Goal: Information Seeking & Learning: Learn about a topic

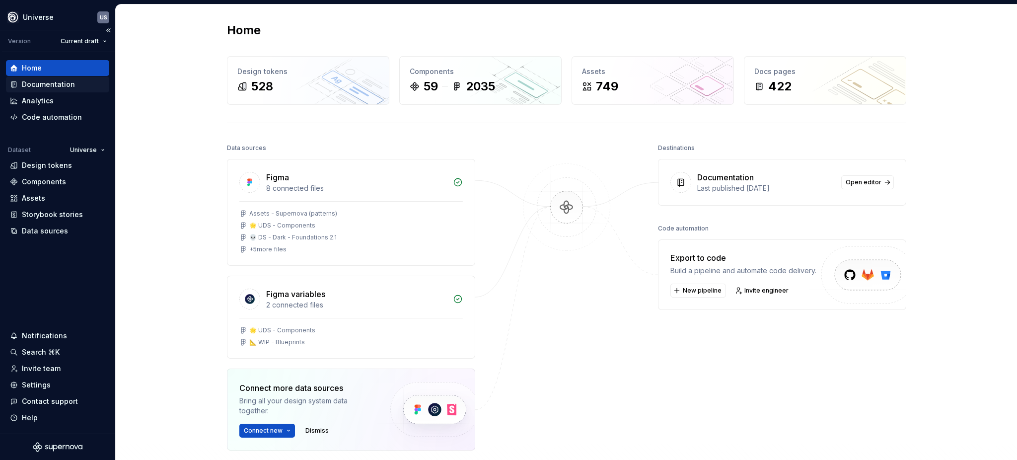
click at [52, 83] on div "Documentation" at bounding box center [48, 84] width 53 height 10
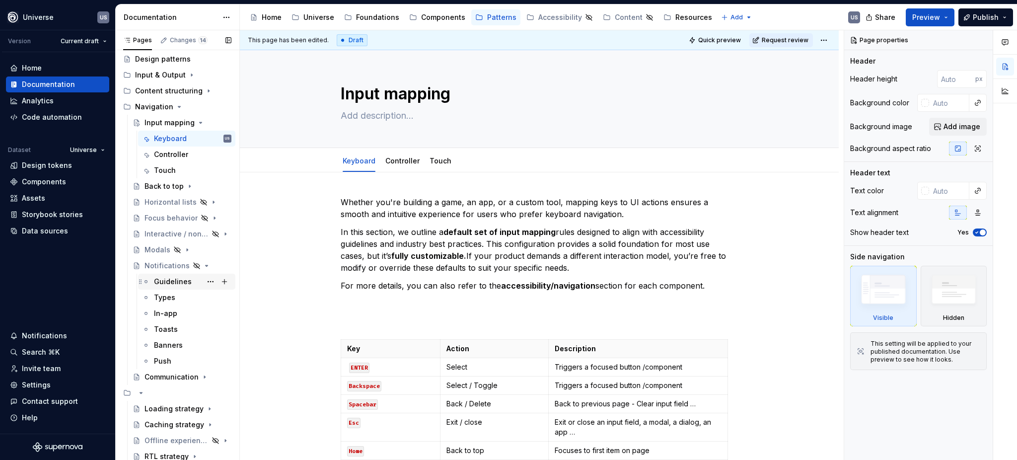
scroll to position [22, 0]
click at [178, 106] on icon "Page tree" at bounding box center [179, 105] width 2 height 1
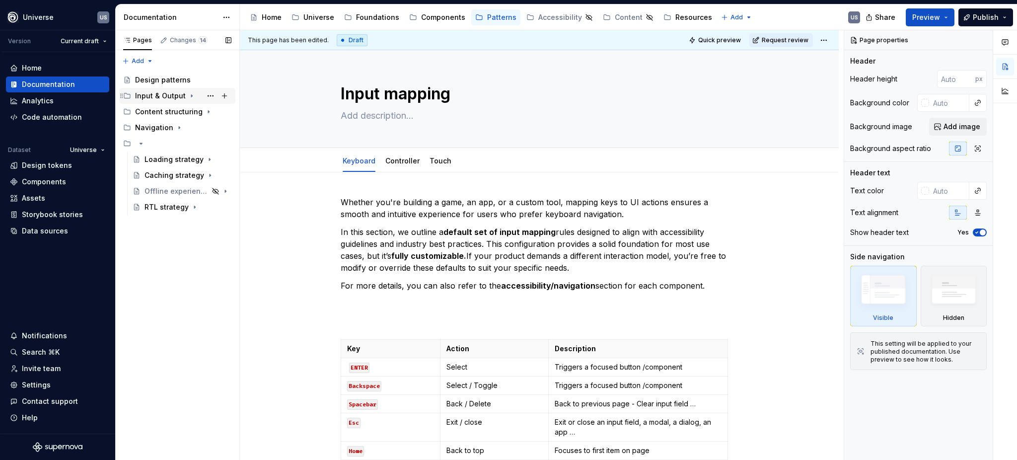
scroll to position [0, 0]
click at [194, 110] on icon "Page tree" at bounding box center [198, 112] width 8 height 8
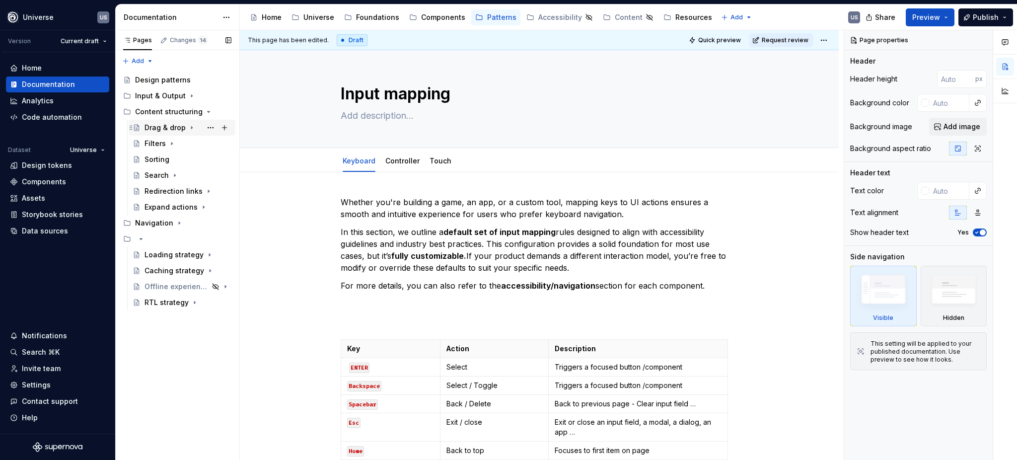
click at [177, 125] on div "Drag & drop" at bounding box center [164, 128] width 41 height 10
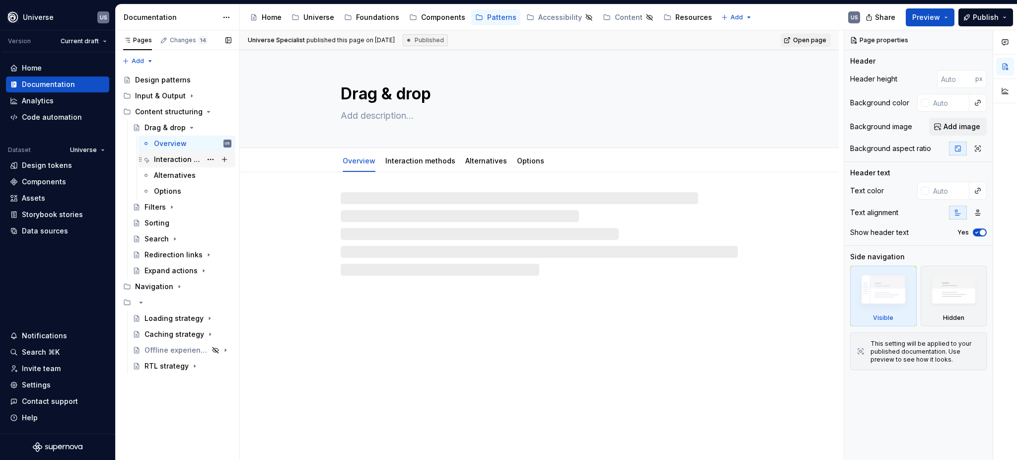
click at [189, 159] on div "Interaction methods" at bounding box center [178, 159] width 48 height 10
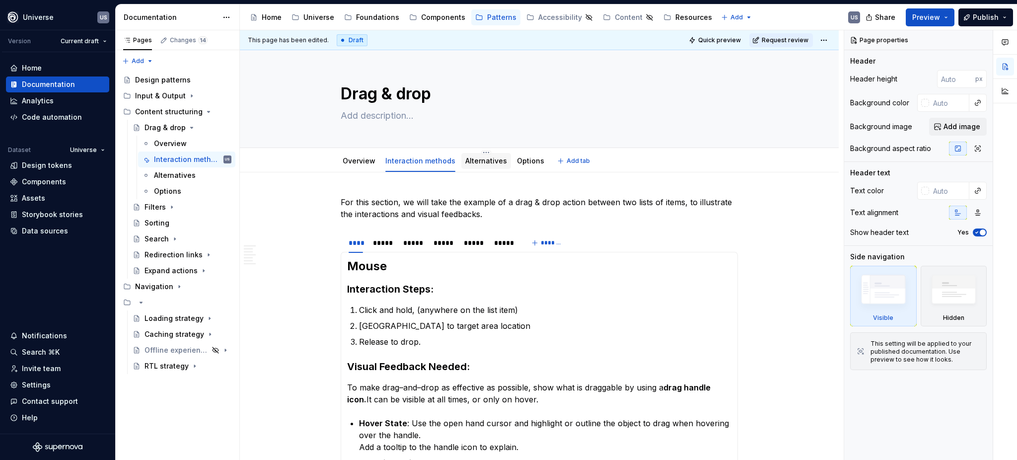
click at [487, 165] on link "Alternatives" at bounding box center [486, 160] width 42 height 8
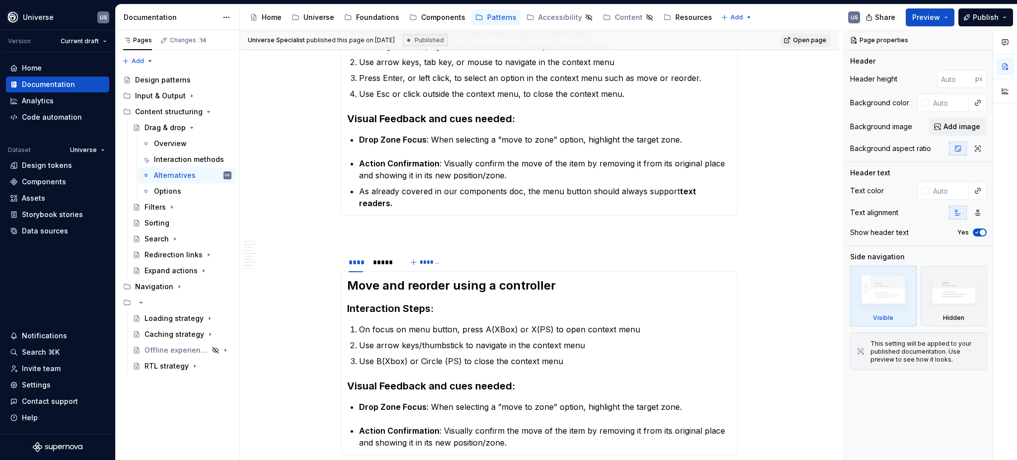
scroll to position [397, 0]
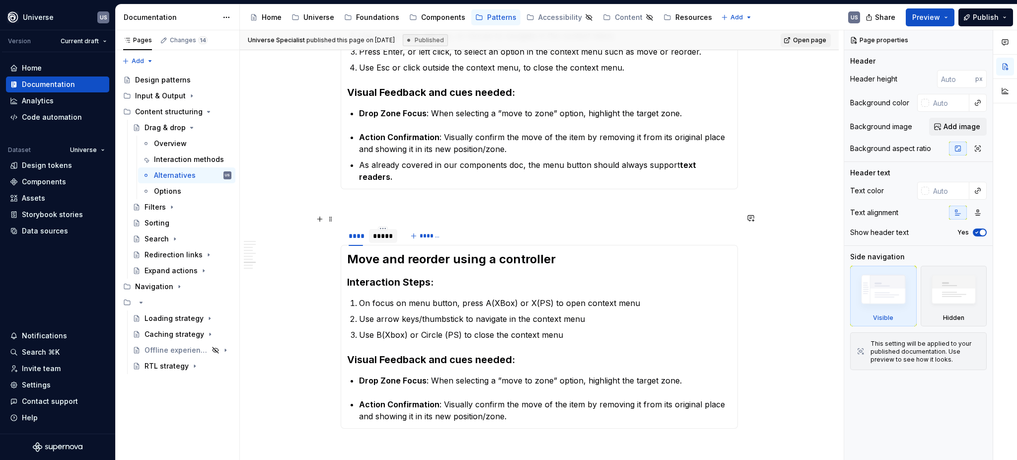
click at [385, 231] on div "*****" at bounding box center [383, 236] width 20 height 10
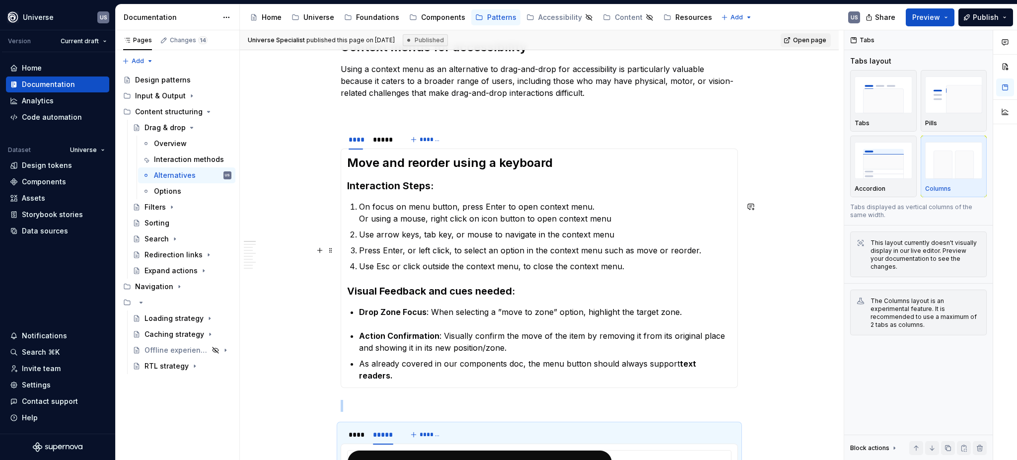
scroll to position [0, 0]
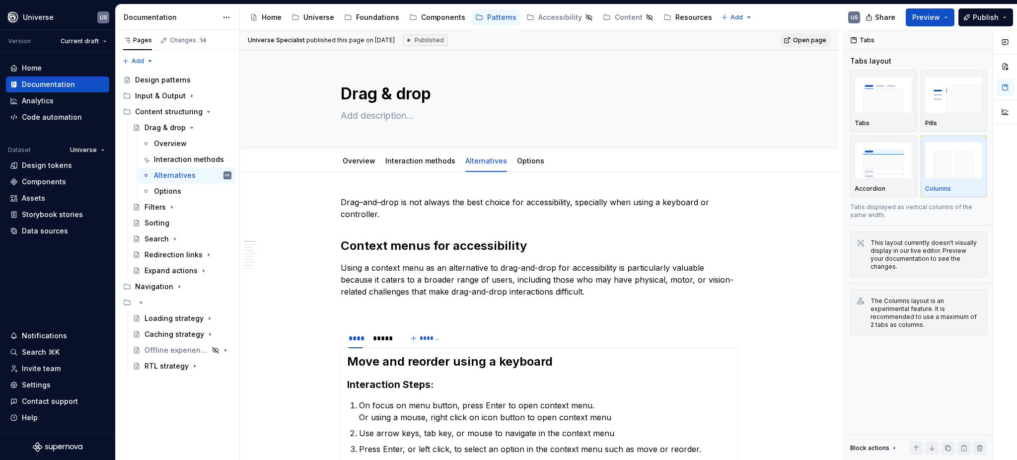
type textarea "*"
